Goal: Communication & Community: Answer question/provide support

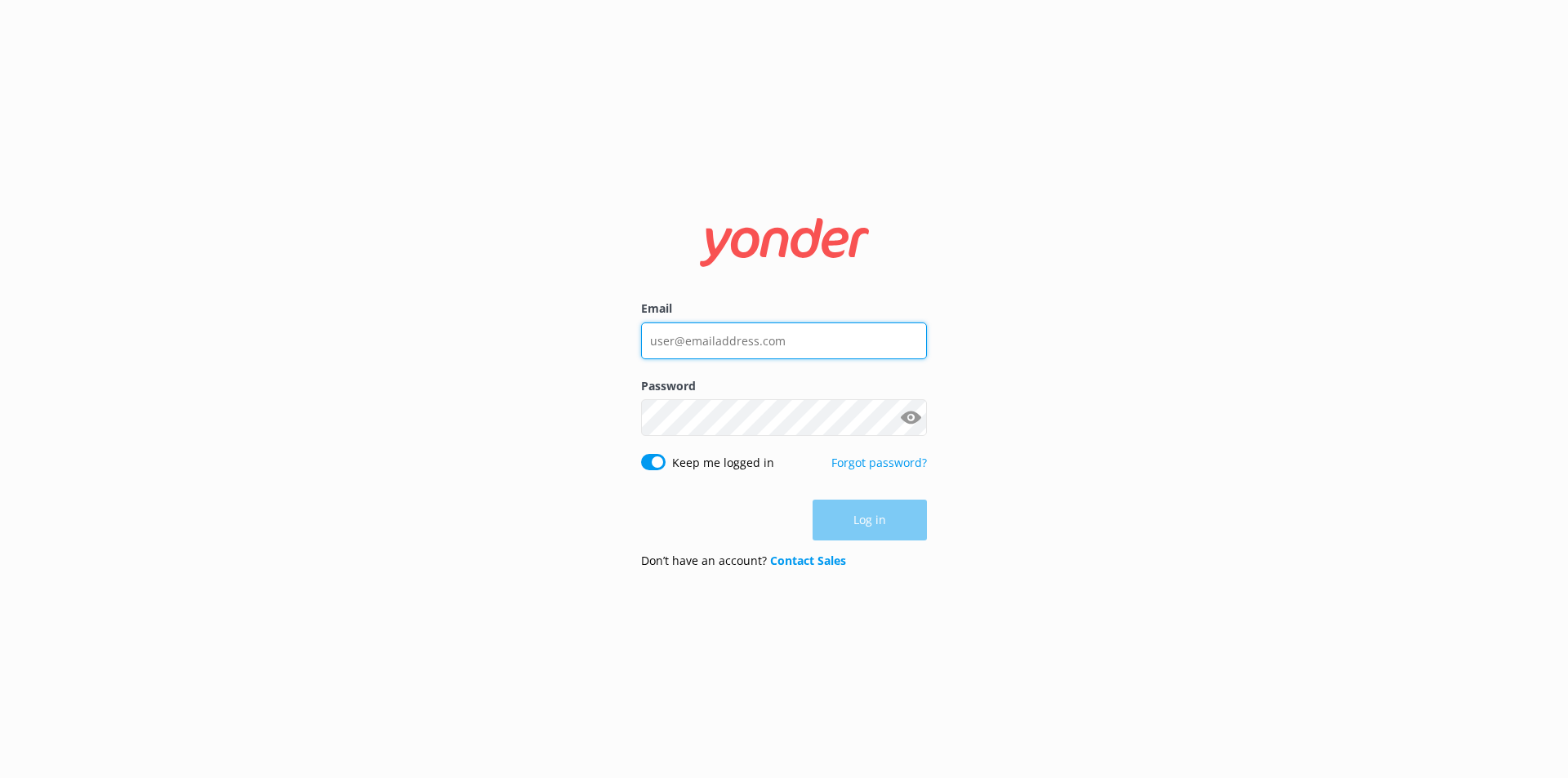
click at [760, 344] on input "Email" at bounding box center [784, 341] width 286 height 37
type input "[EMAIL_ADDRESS][DOMAIN_NAME]"
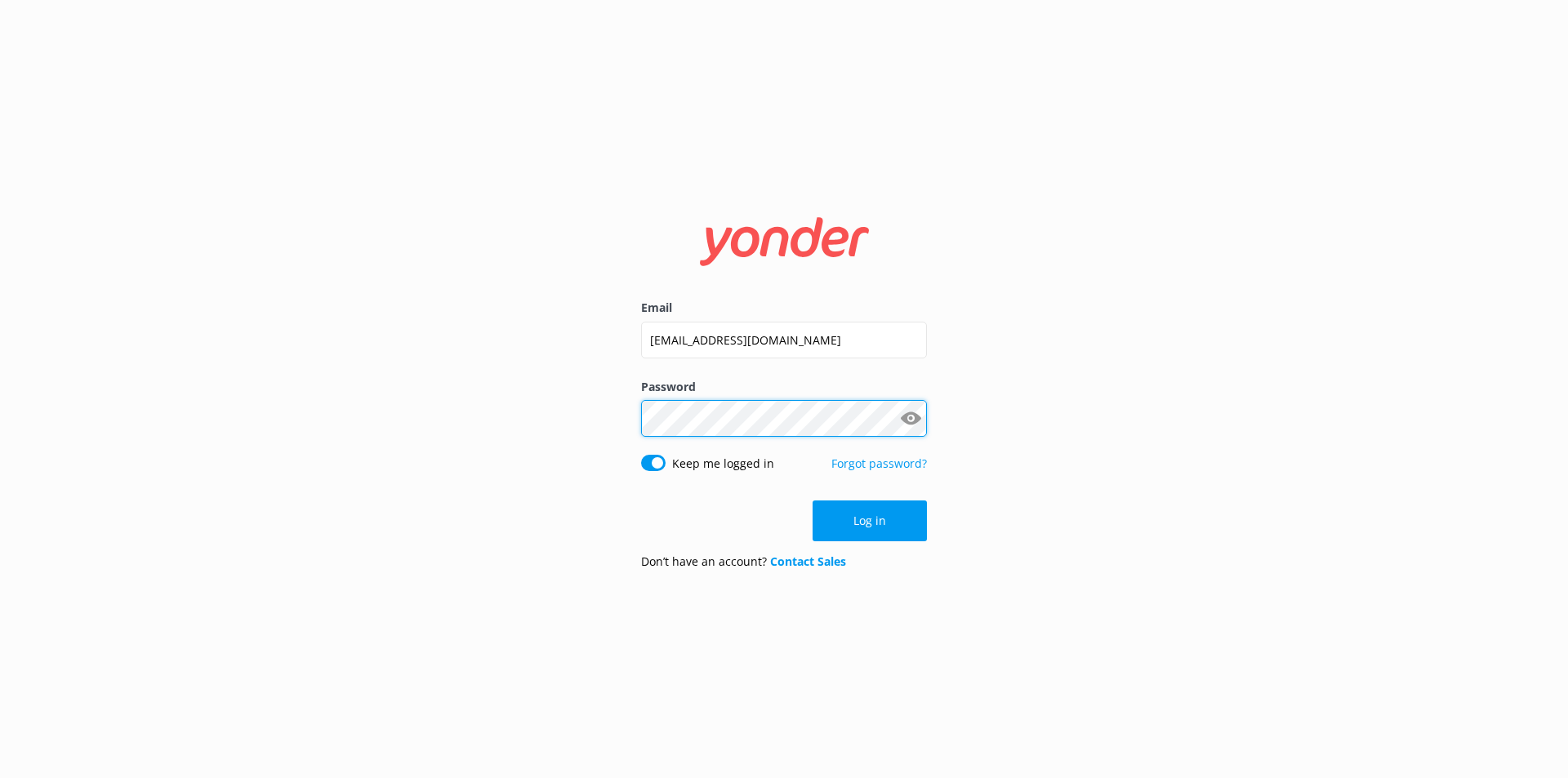
click button "Log in" at bounding box center [869, 521] width 115 height 41
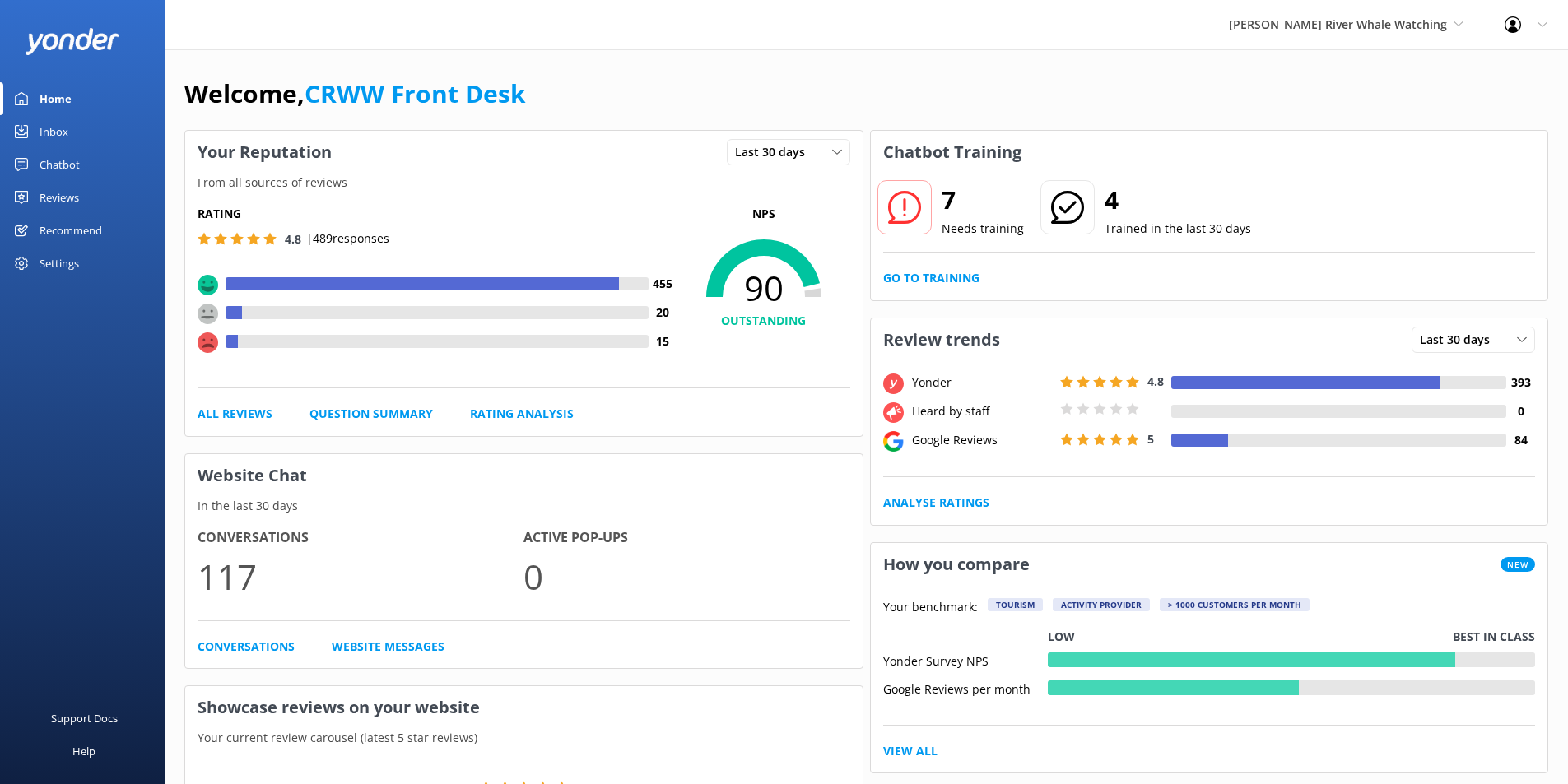
click at [67, 138] on div "Inbox" at bounding box center [53, 131] width 29 height 33
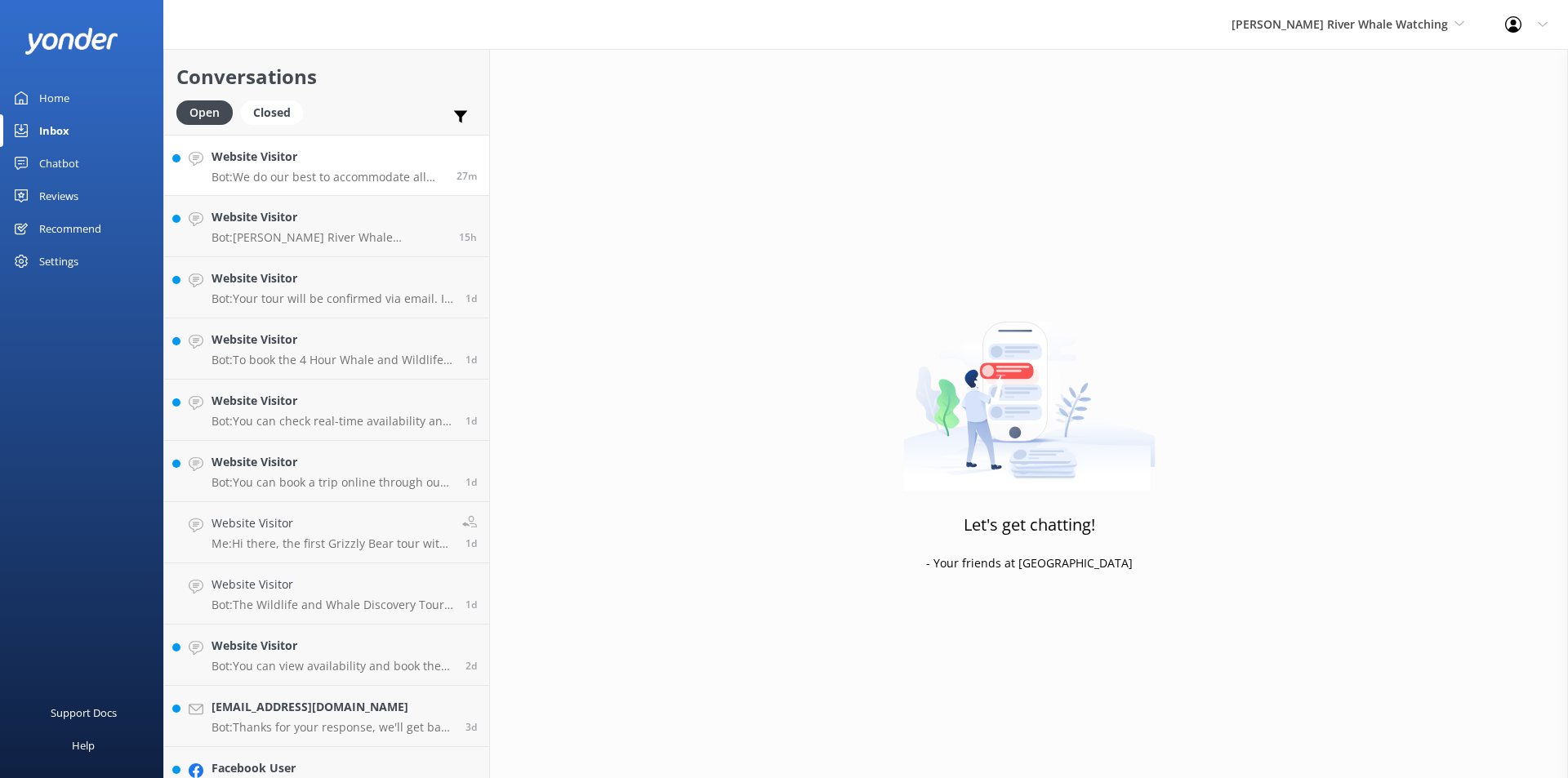
click at [383, 156] on h4 "Website Visitor" at bounding box center [328, 156] width 233 height 18
